Goal: Information Seeking & Learning: Learn about a topic

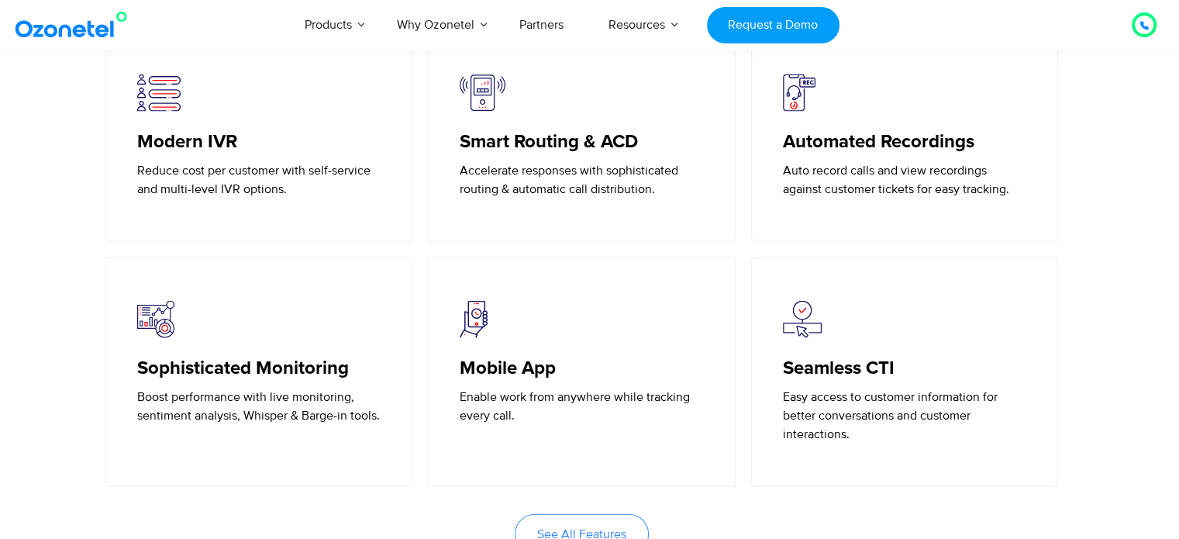
scroll to position [3564, 0]
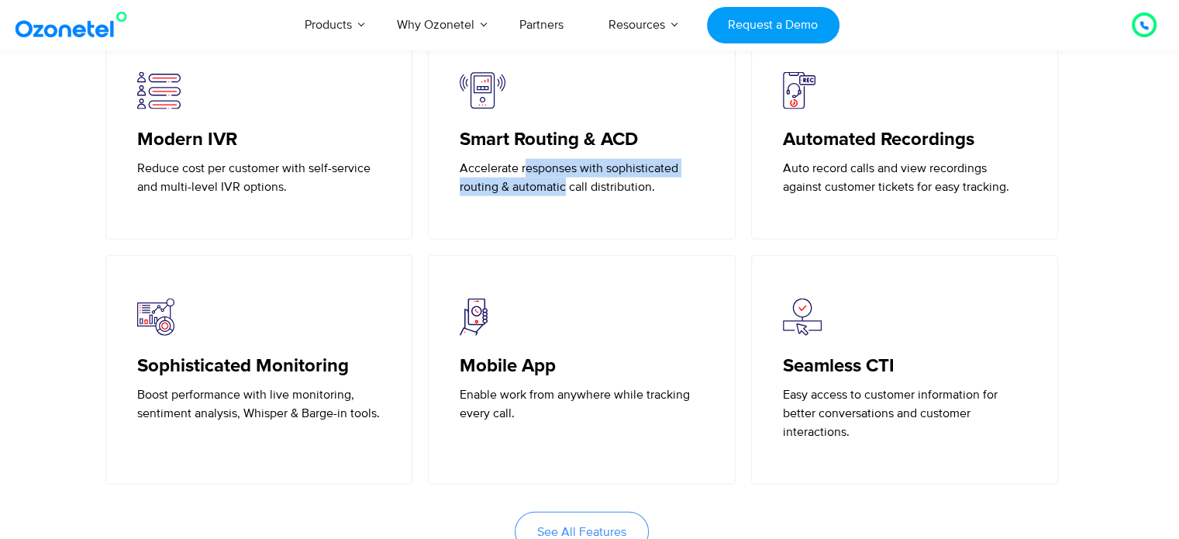
drag, startPoint x: 526, startPoint y: 160, endPoint x: 569, endPoint y: 194, distance: 54.1
click at [569, 194] on p "Accelerate responses with sophisticated routing & automatic call distribution." at bounding box center [582, 177] width 244 height 37
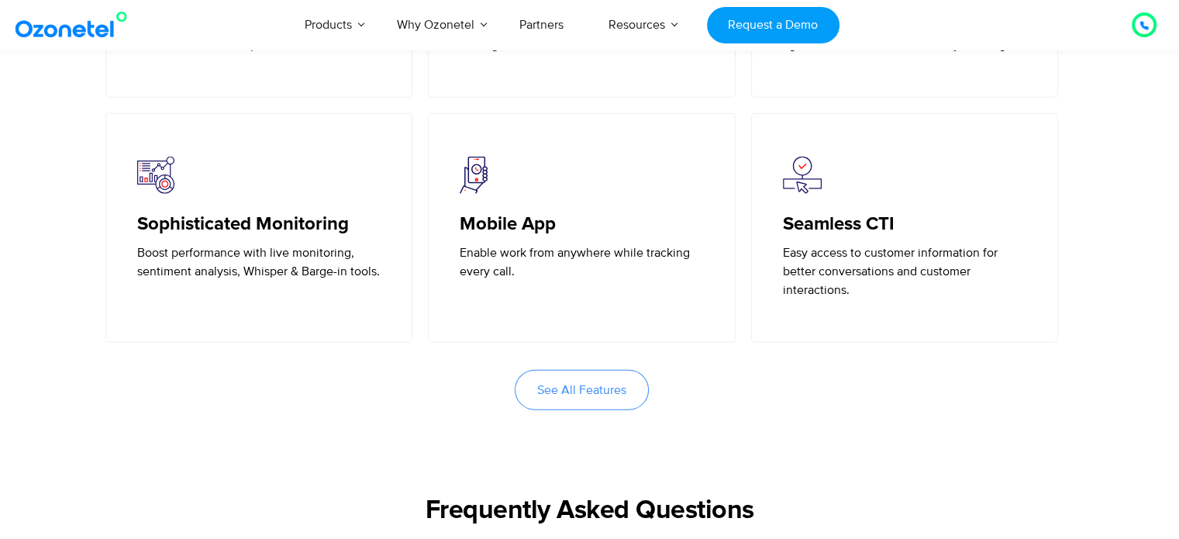
scroll to position [3762, 0]
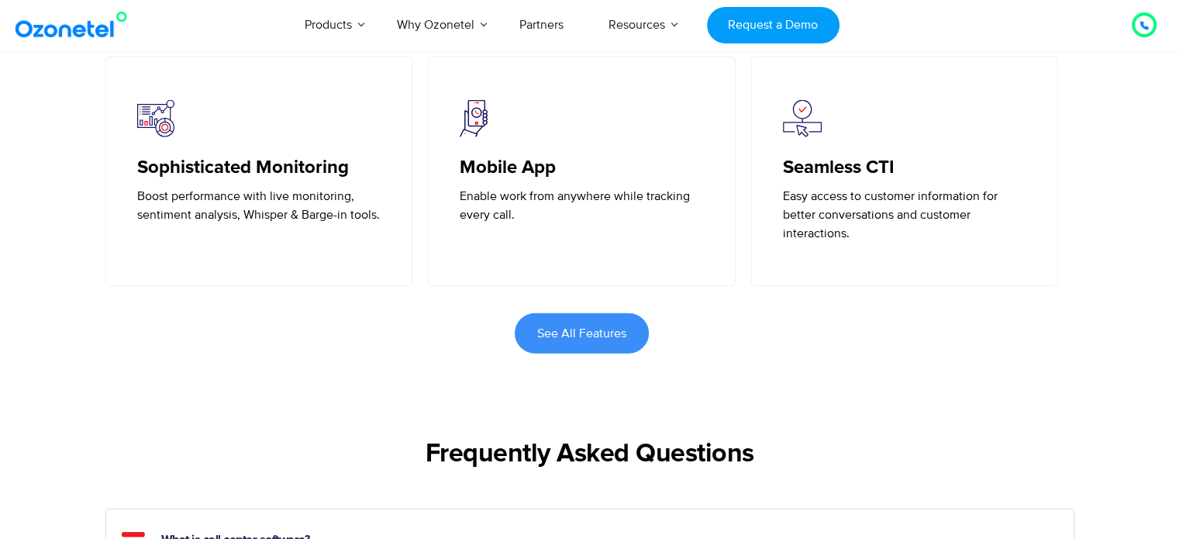
click at [549, 315] on link "See All Features" at bounding box center [582, 333] width 134 height 40
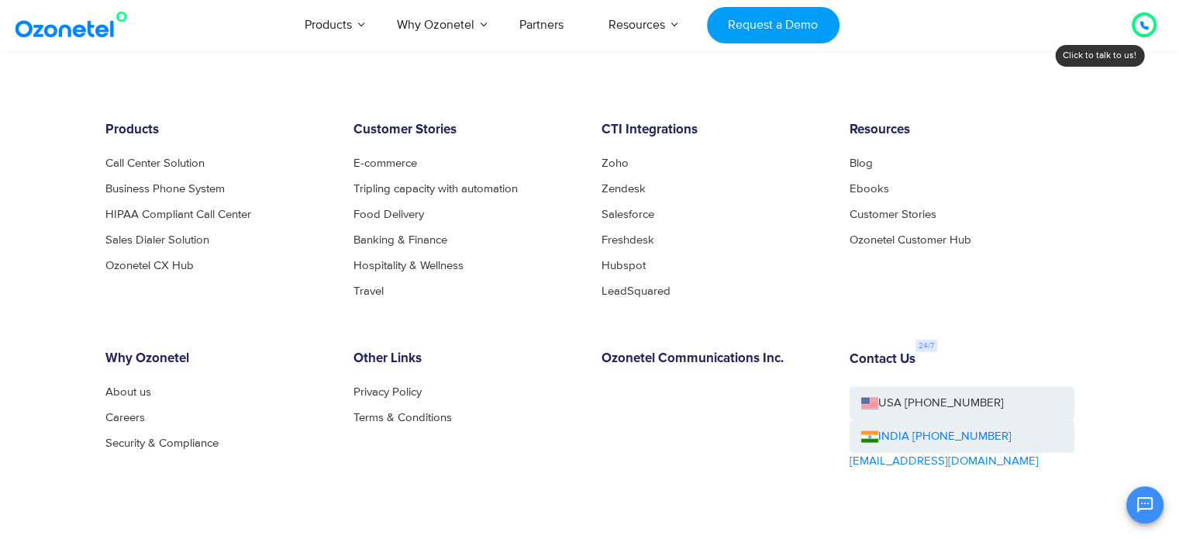
scroll to position [3417, 0]
click at [395, 164] on link "E-commerce" at bounding box center [389, 164] width 72 height 12
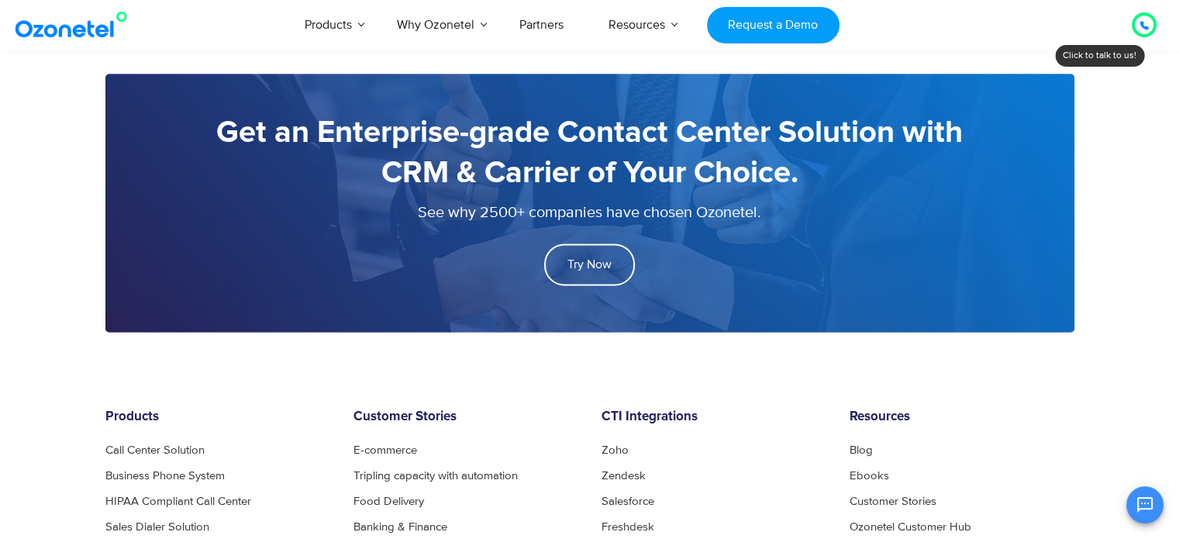
scroll to position [2536, 0]
